Goal: Task Accomplishment & Management: Use online tool/utility

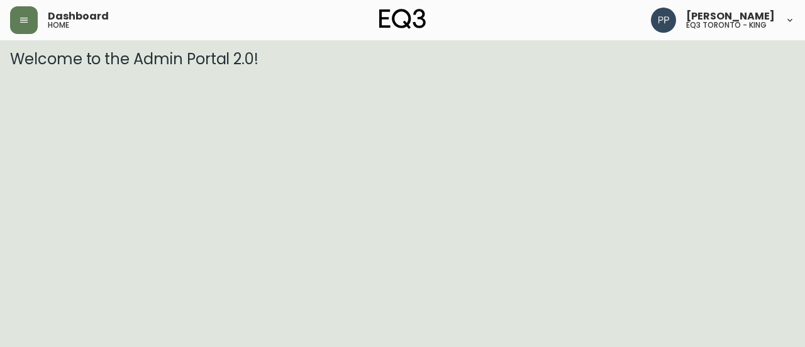
click at [8, 18] on header "Dashboard home [PERSON_NAME] eq3 toronto - king" at bounding box center [402, 20] width 805 height 40
click at [18, 19] on button "button" at bounding box center [24, 20] width 28 height 28
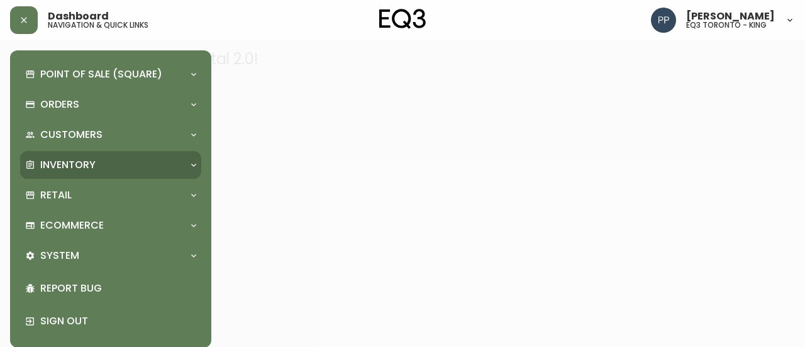
click at [82, 169] on p "Inventory" at bounding box center [67, 165] width 55 height 14
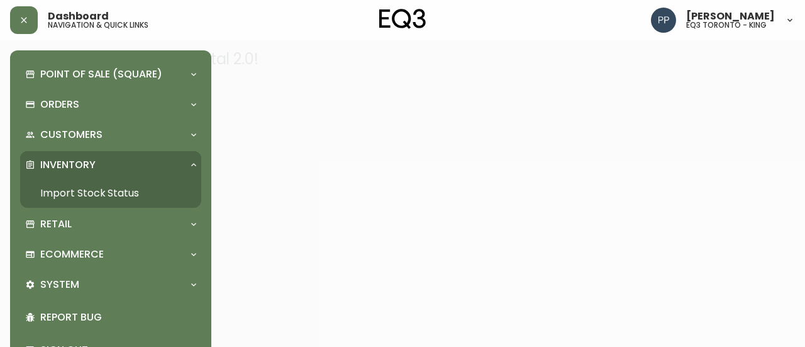
click at [102, 192] on link "Import Stock Status" at bounding box center [110, 193] width 181 height 29
